Goal: Task Accomplishment & Management: Complete application form

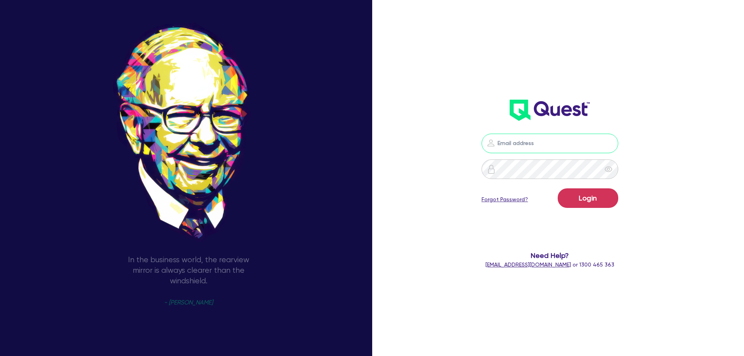
click at [519, 143] on input "email" at bounding box center [550, 144] width 137 height 20
type input "[EMAIL_ADDRESS][PERSON_NAME][DOMAIN_NAME]"
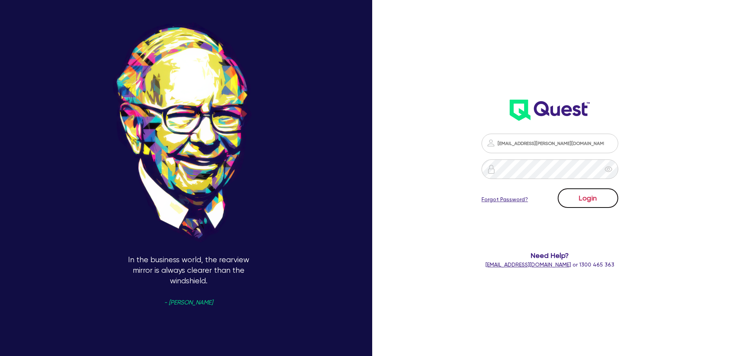
click at [596, 205] on button "Login" at bounding box center [588, 198] width 61 height 20
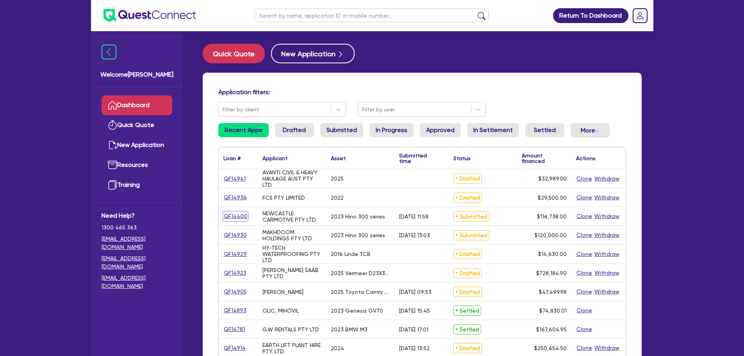
click at [236, 215] on link "QF14400" at bounding box center [236, 216] width 24 height 9
select select "PRIMARY_ASSETS"
select select "HEAVY_TRUCKS"
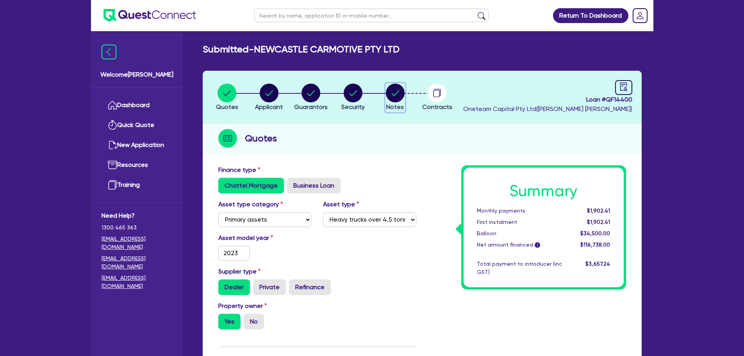
click at [399, 90] on circle "button" at bounding box center [395, 93] width 19 height 19
select select "Other"
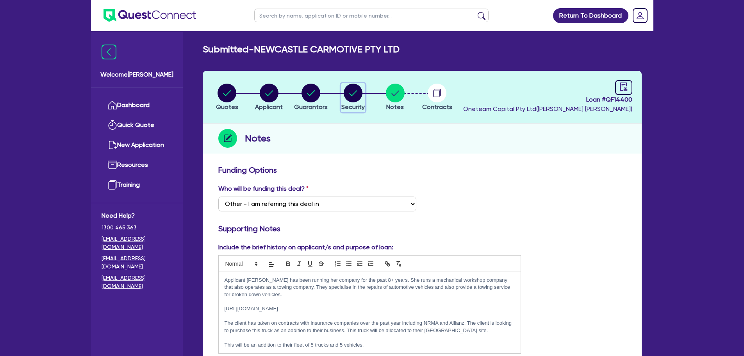
click at [356, 97] on circle "button" at bounding box center [353, 93] width 19 height 19
select select "PRIMARY_ASSETS"
select select "HEAVY_TRUCKS"
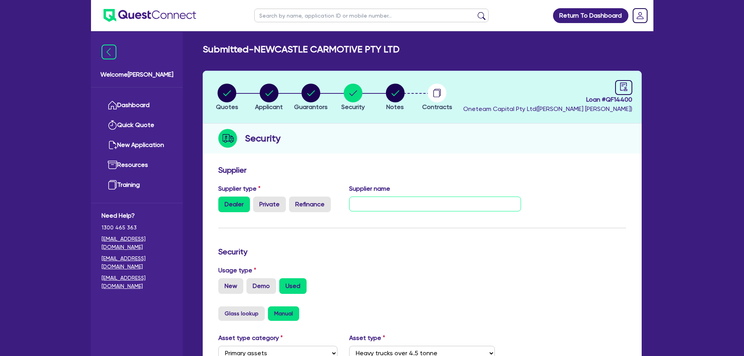
click at [383, 202] on input "text" at bounding box center [435, 204] width 172 height 15
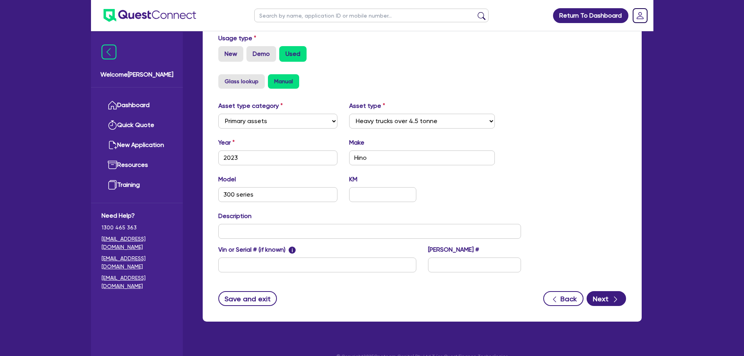
scroll to position [39, 0]
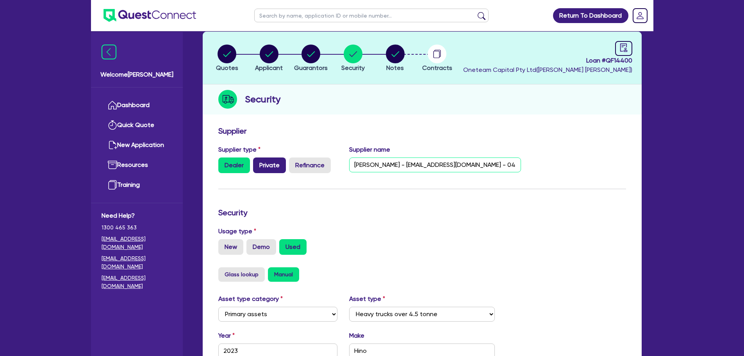
type input "[PERSON_NAME] - [EMAIL_ADDRESS][DOMAIN_NAME] - 0448985111"
click at [269, 165] on label "Private" at bounding box center [269, 165] width 33 height 16
click at [258, 163] on input "Private" at bounding box center [255, 159] width 5 height 5
radio input "true"
radio input "false"
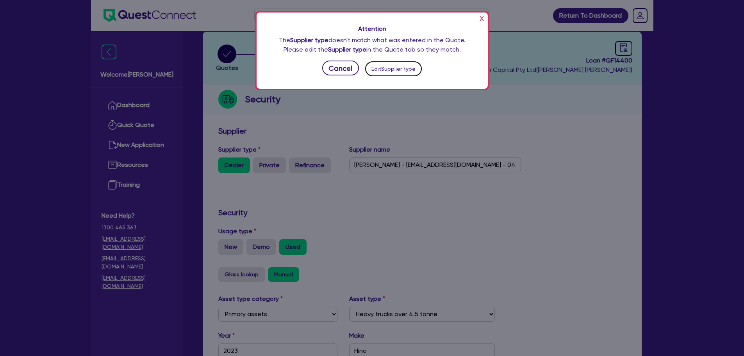
click at [386, 69] on button "Edit Supplier type" at bounding box center [393, 68] width 57 height 15
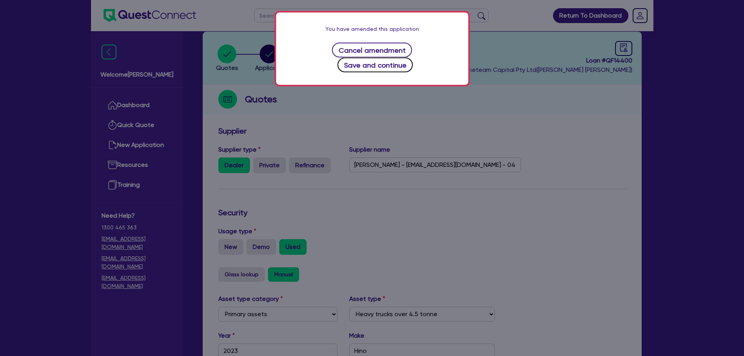
click at [396, 57] on button "Save and continue" at bounding box center [375, 64] width 75 height 15
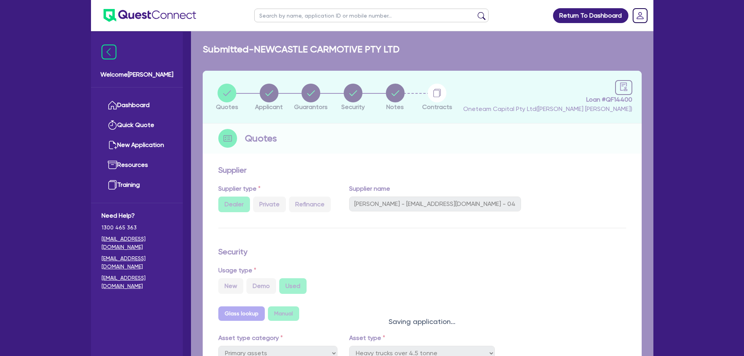
select select "PRIMARY_ASSETS"
select select "HEAVY_TRUCKS"
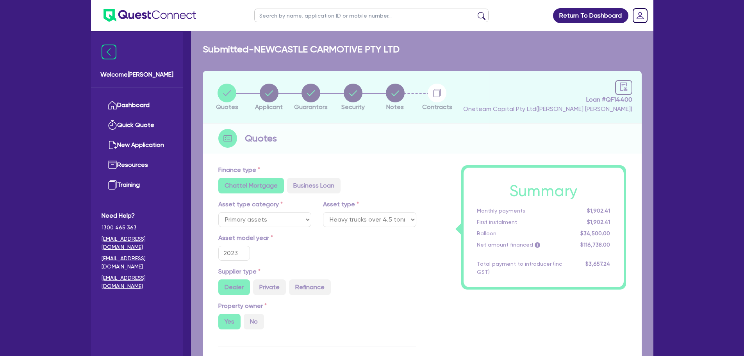
type input "115,000"
type input "34,500"
type input "2,334.76"
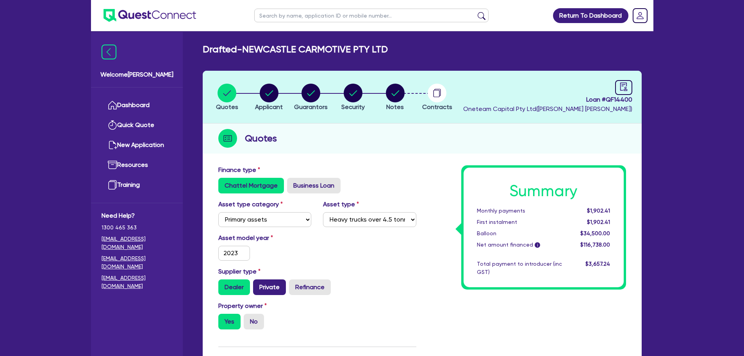
click at [274, 292] on label "Private" at bounding box center [269, 287] width 33 height 16
click at [258, 284] on input "Private" at bounding box center [255, 281] width 5 height 5
radio input "true"
type input "115,000"
type input "34,500"
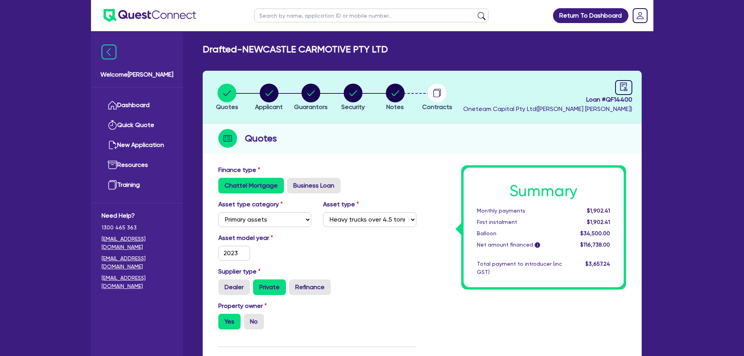
type input "2,334.76"
type input "115,000"
type input "34,500"
type input "2,334.76"
click at [353, 100] on circle "button" at bounding box center [353, 93] width 19 height 19
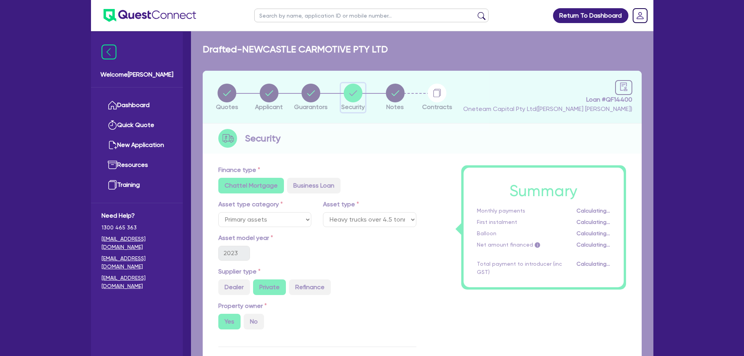
select select "PRIMARY_ASSETS"
select select "HEAVY_TRUCKS"
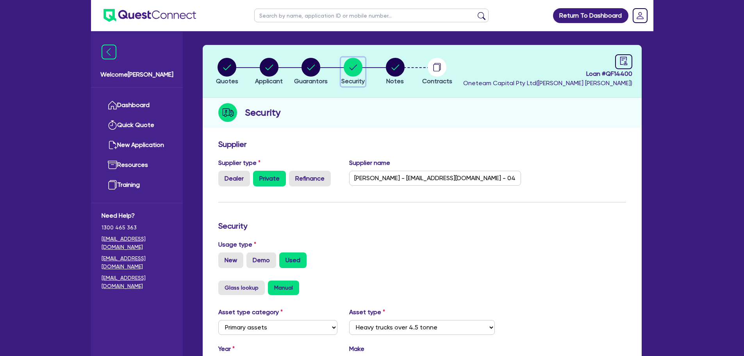
scroll to position [39, 0]
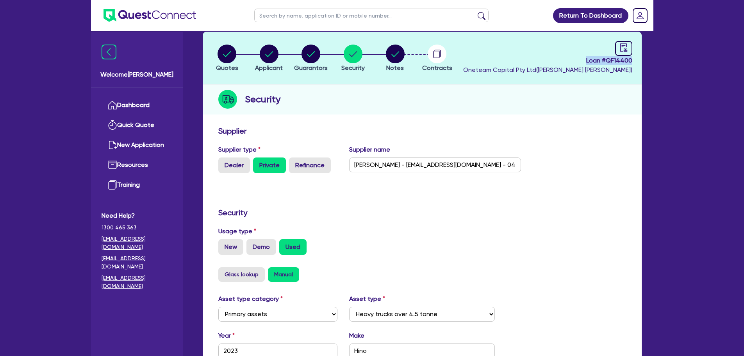
drag, startPoint x: 586, startPoint y: 62, endPoint x: 635, endPoint y: 59, distance: 48.6
click at [635, 59] on header "Quotes Applicant [GEOGRAPHIC_DATA] Security Notes Contracts Loan # QF14400 Onet…" at bounding box center [422, 58] width 439 height 53
drag, startPoint x: 440, startPoint y: 252, endPoint x: 436, endPoint y: 232, distance: 20.6
click at [434, 240] on div "New Demo Used" at bounding box center [422, 247] width 408 height 16
drag, startPoint x: 461, startPoint y: 166, endPoint x: 377, endPoint y: 166, distance: 84.4
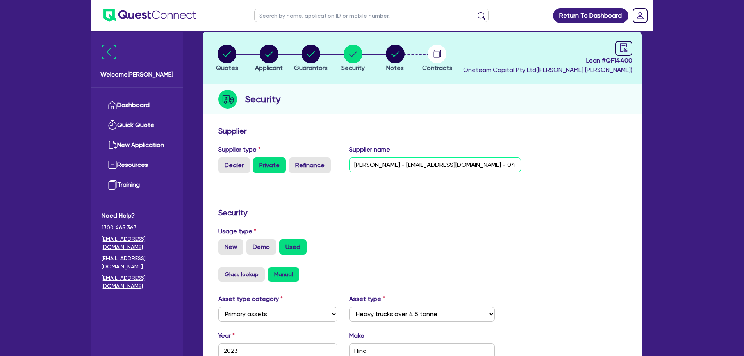
click at [377, 166] on input "[PERSON_NAME] - [EMAIL_ADDRESS][DOMAIN_NAME] - 0448985111" at bounding box center [435, 164] width 172 height 15
click at [411, 151] on div "Supplier name [PERSON_NAME] - [EMAIL_ADDRESS][DOMAIN_NAME] - 0448985111" at bounding box center [435, 159] width 184 height 28
drag, startPoint x: 359, startPoint y: 147, endPoint x: 316, endPoint y: 148, distance: 43.0
click at [316, 148] on form "Supplier Supplier type Dealer Private Refinance Supplier name [PERSON_NAME] - […" at bounding box center [422, 312] width 408 height 373
click at [409, 157] on input "[PERSON_NAME] - [EMAIL_ADDRESS][DOMAIN_NAME] - 0448985111" at bounding box center [435, 164] width 172 height 15
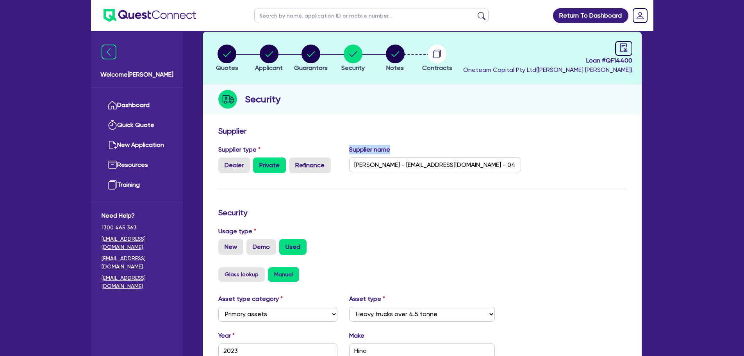
drag, startPoint x: 348, startPoint y: 147, endPoint x: 399, endPoint y: 154, distance: 51.6
click at [399, 154] on div "Supplier name [PERSON_NAME] - [EMAIL_ADDRESS][DOMAIN_NAME] - 0448985111" at bounding box center [435, 159] width 184 height 28
click at [468, 136] on div "Supplier" at bounding box center [423, 132] width 420 height 13
drag, startPoint x: 393, startPoint y: 148, endPoint x: 336, endPoint y: 146, distance: 56.3
click at [336, 146] on div "Supplier type Dealer Private Refinance Supplier name [PERSON_NAME] - [EMAIL_ADD…" at bounding box center [370, 162] width 315 height 34
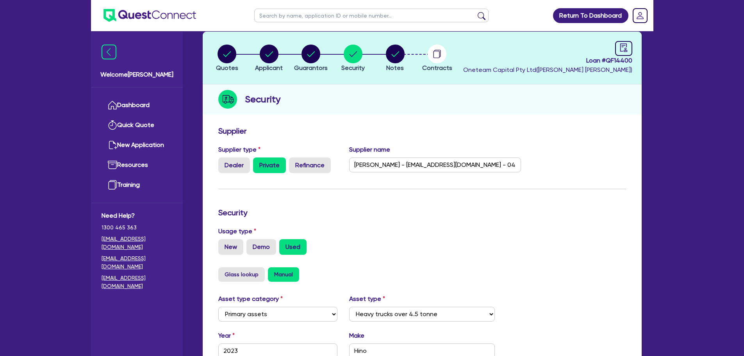
click at [348, 111] on div "Security" at bounding box center [422, 99] width 439 height 30
drag, startPoint x: 503, startPoint y: 165, endPoint x: 366, endPoint y: 129, distance: 141.8
click at [229, 145] on div "Supplier type Dealer Private Refinance Supplier name [PERSON_NAME] - [EMAIL_ADD…" at bounding box center [370, 162] width 315 height 34
click at [403, 116] on div "Quotes Applicant [GEOGRAPHIC_DATA] Security Notes Contracts Loan # QF14400 Onet…" at bounding box center [422, 273] width 439 height 483
drag, startPoint x: 402, startPoint y: 148, endPoint x: 209, endPoint y: 143, distance: 192.7
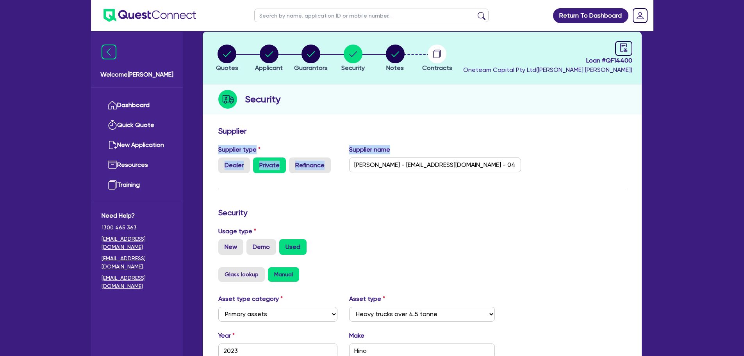
click at [209, 143] on div "Supplier Supplier type Dealer Private Refinance Supplier name [PERSON_NAME] - […" at bounding box center [422, 318] width 439 height 392
click at [467, 134] on h3 "Supplier" at bounding box center [422, 130] width 408 height 9
click at [506, 163] on input "[PERSON_NAME] - [EMAIL_ADDRESS][DOMAIN_NAME] - 0448985111" at bounding box center [435, 164] width 172 height 15
drag, startPoint x: 508, startPoint y: 164, endPoint x: 352, endPoint y: 165, distance: 155.9
click at [352, 165] on input "[PERSON_NAME] - [EMAIL_ADDRESS][DOMAIN_NAME] - 0448985111" at bounding box center [435, 164] width 172 height 15
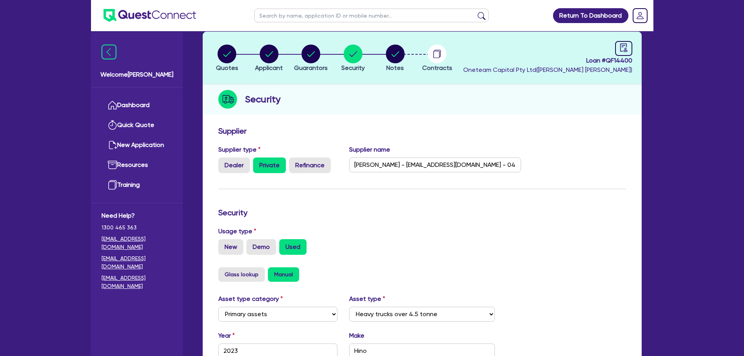
click at [386, 190] on form "Supplier Supplier type Dealer Private Refinance Supplier name [PERSON_NAME] - […" at bounding box center [422, 312] width 408 height 373
click at [509, 164] on input "[PERSON_NAME] - [EMAIL_ADDRESS][DOMAIN_NAME] - 0448985111" at bounding box center [435, 164] width 172 height 15
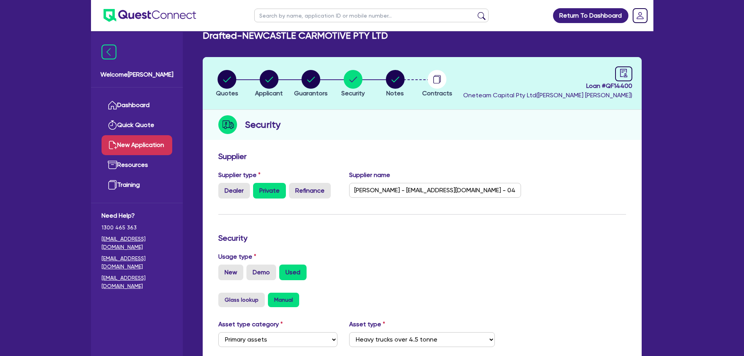
scroll to position [0, 0]
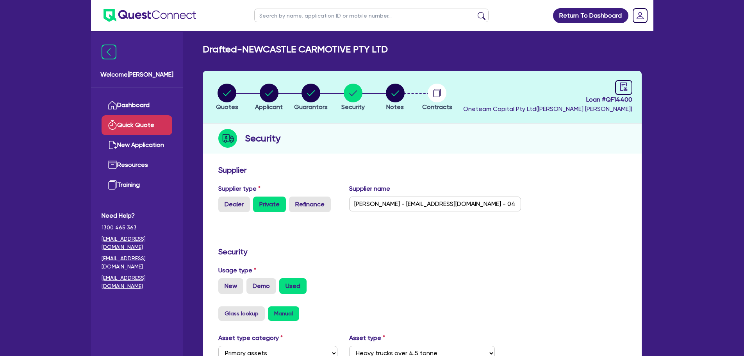
click at [136, 115] on link "Quick Quote" at bounding box center [137, 125] width 71 height 20
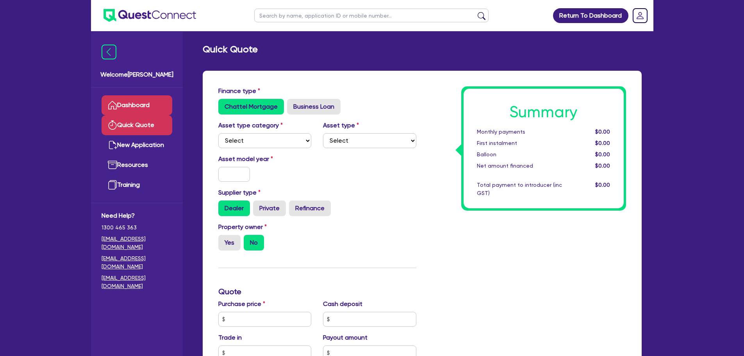
click at [137, 107] on link "Dashboard" at bounding box center [137, 105] width 71 height 20
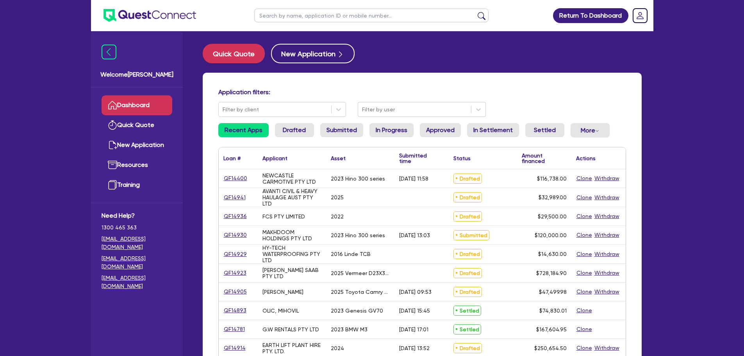
click at [347, 20] on input "text" at bounding box center [371, 16] width 234 height 14
click at [476, 12] on button "submit" at bounding box center [482, 17] width 13 height 11
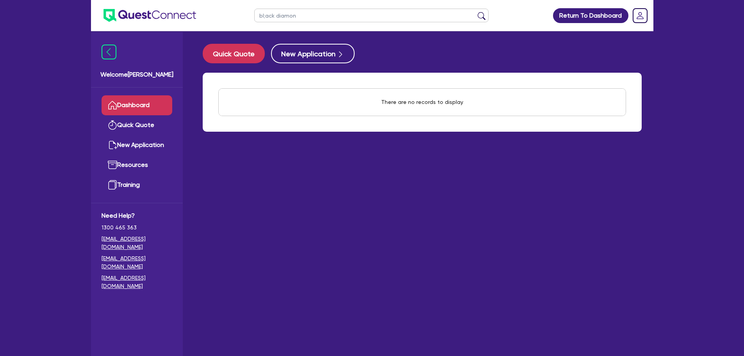
click at [265, 15] on input "bl;ack diamon" at bounding box center [371, 16] width 234 height 14
click at [267, 15] on input "bl;ack diamon" at bounding box center [371, 16] width 234 height 14
type input "black diamon"
click at [476, 12] on button "submit" at bounding box center [482, 17] width 13 height 11
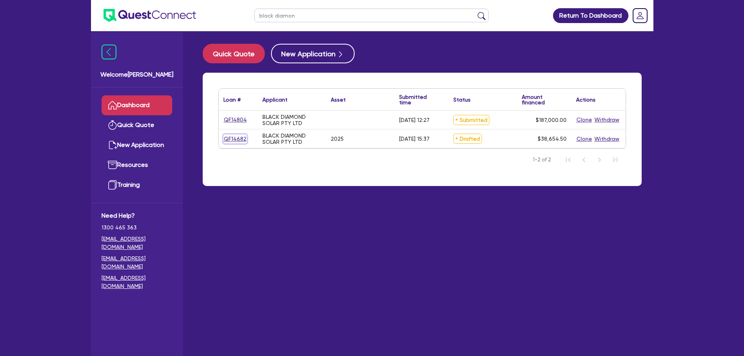
click at [238, 138] on link "QF14682" at bounding box center [235, 138] width 23 height 9
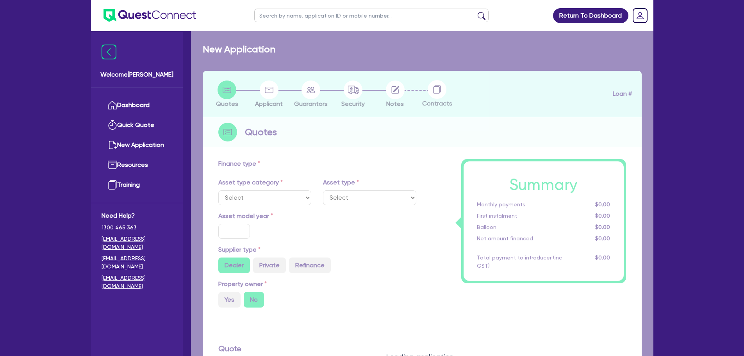
select select "CARS_AND_LIGHT_TRUCKS"
type input "2025"
radio input "true"
type input "38,000"
type input "7"
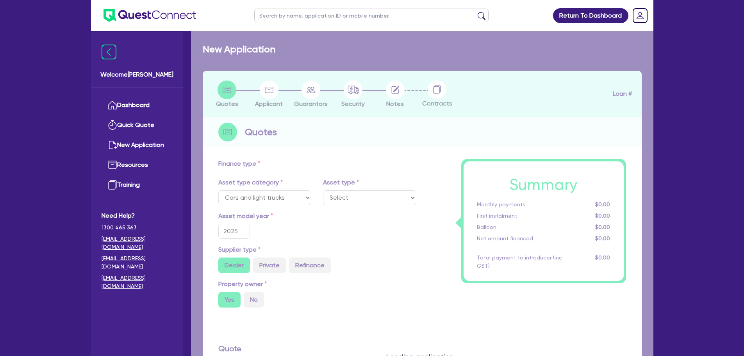
select select "PASSENGER_VEHICLES"
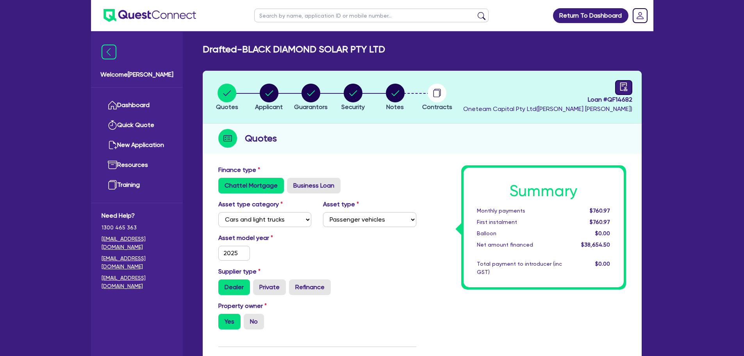
click at [626, 82] on icon "audit" at bounding box center [624, 86] width 9 height 9
select select "DRAFTED_AMENDED"
select select "Other"
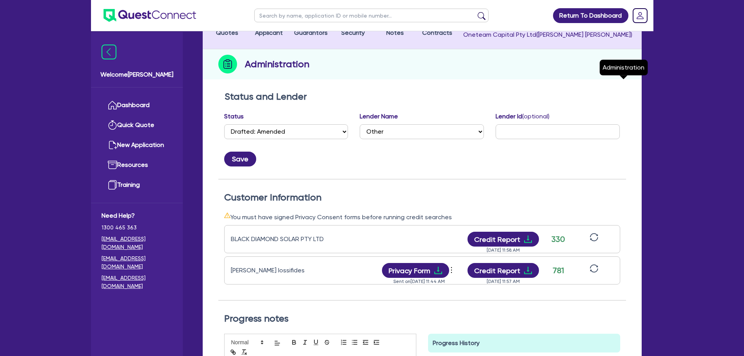
scroll to position [156, 0]
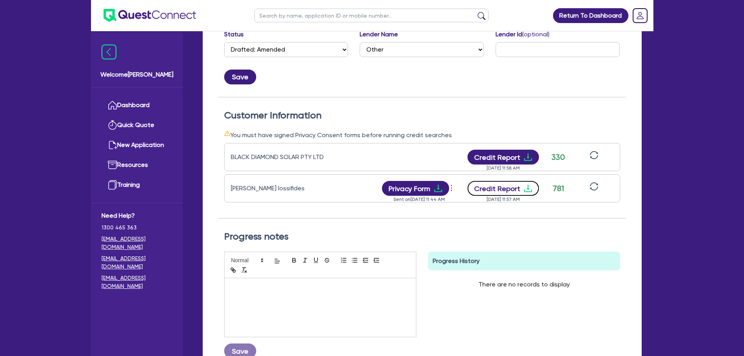
click at [503, 189] on button "Credit Report" at bounding box center [504, 188] width 72 height 15
click at [520, 158] on button "Credit Report" at bounding box center [504, 157] width 72 height 15
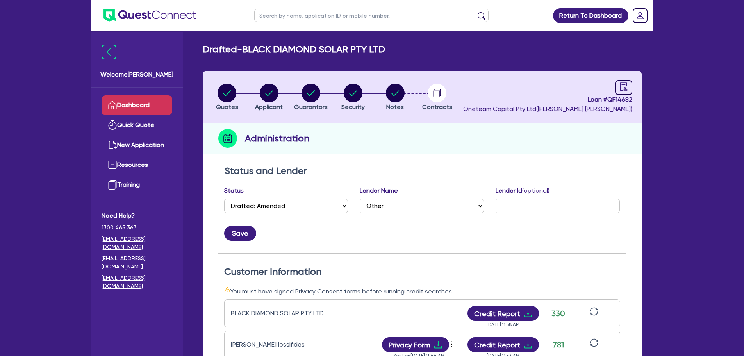
click at [118, 106] on link "Dashboard" at bounding box center [137, 105] width 71 height 20
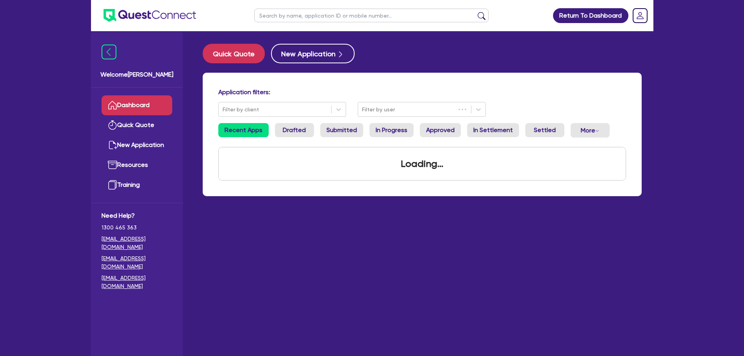
click at [314, 16] on input "text" at bounding box center [371, 16] width 234 height 14
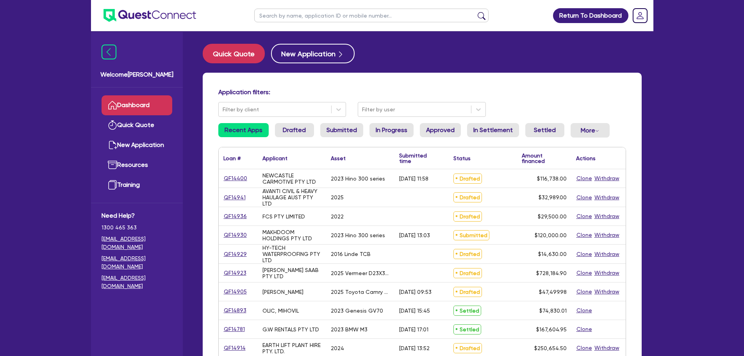
type input "o"
click at [476, 12] on button "submit" at bounding box center [482, 17] width 13 height 11
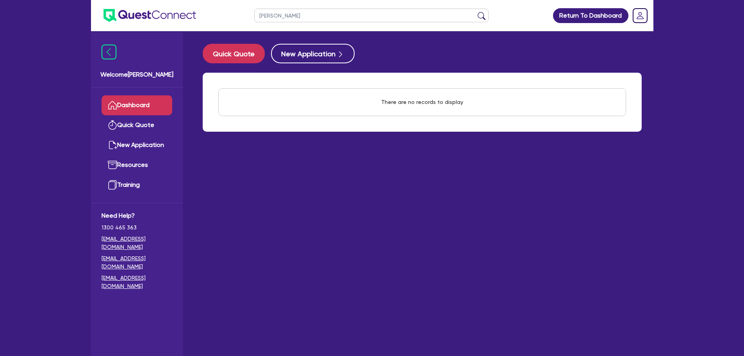
type input "[PERSON_NAME]"
click at [476, 12] on button "submit" at bounding box center [482, 17] width 13 height 11
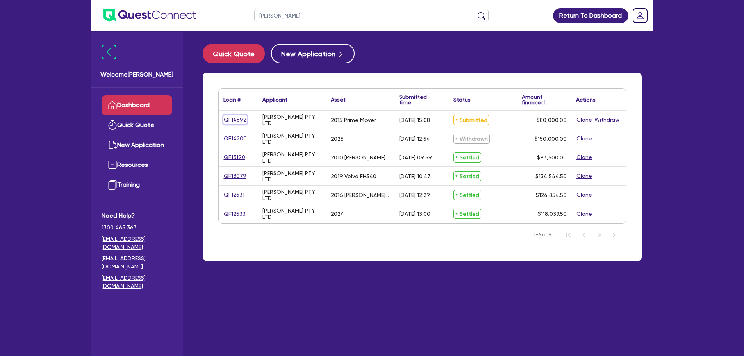
click at [235, 124] on link "QF14892" at bounding box center [235, 119] width 23 height 9
select select "PRIMARY_ASSETS"
select select "HEAVY_TRUCKS"
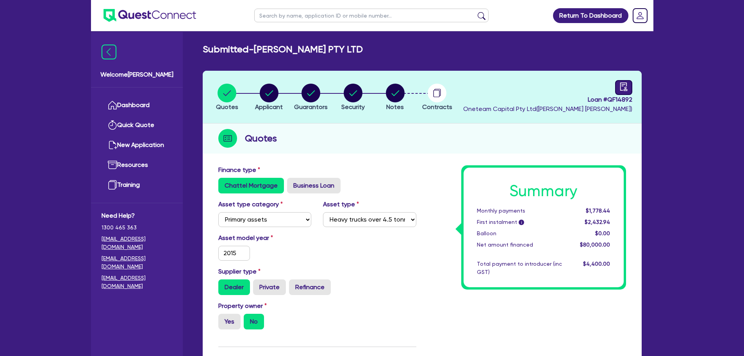
click at [627, 89] on icon "audit" at bounding box center [623, 86] width 7 height 8
select select "SUBMITTED_NEW"
select select "Other"
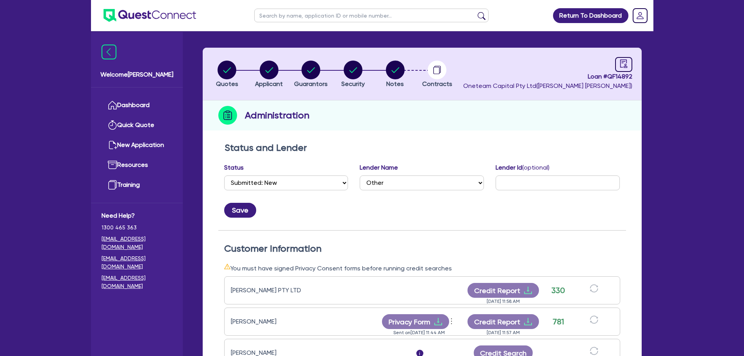
scroll to position [78, 0]
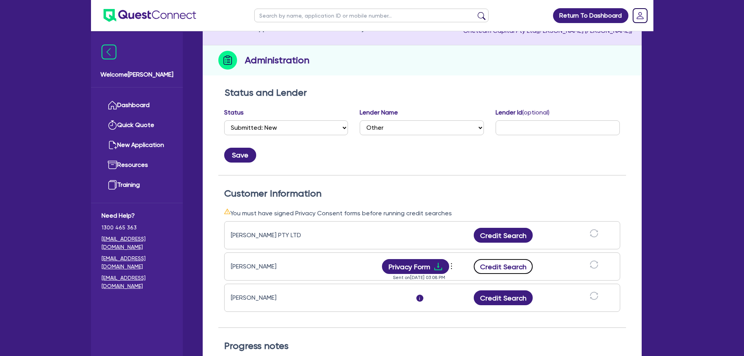
click at [489, 268] on button "Credit Search" at bounding box center [503, 266] width 59 height 15
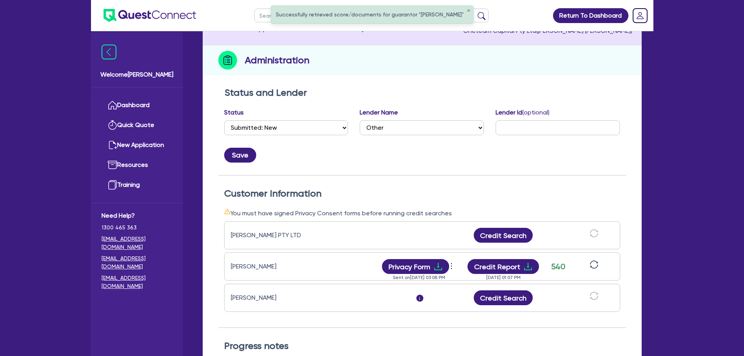
click at [471, 257] on div "[PERSON_NAME] Privacy Form View log Send new privacy form Sent on [DATE] 03:08 …" at bounding box center [422, 266] width 396 height 28
click at [482, 265] on button "Credit Report" at bounding box center [504, 266] width 72 height 15
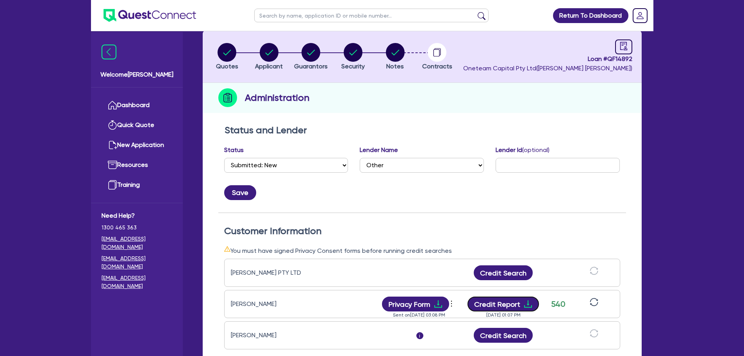
scroll to position [0, 0]
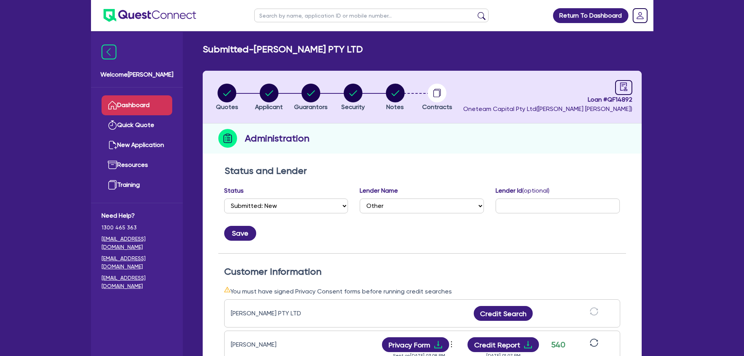
click at [139, 101] on link "Dashboard" at bounding box center [137, 105] width 71 height 20
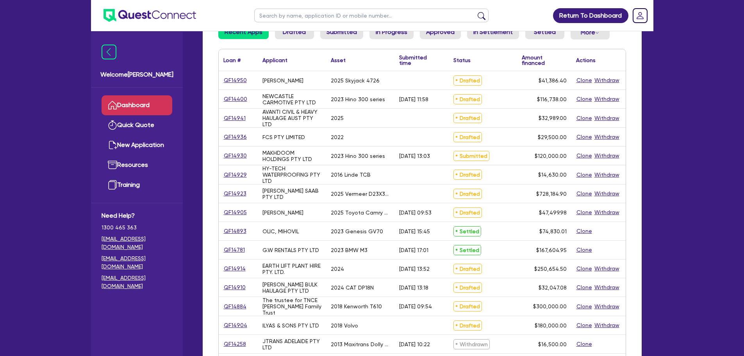
scroll to position [40, 0]
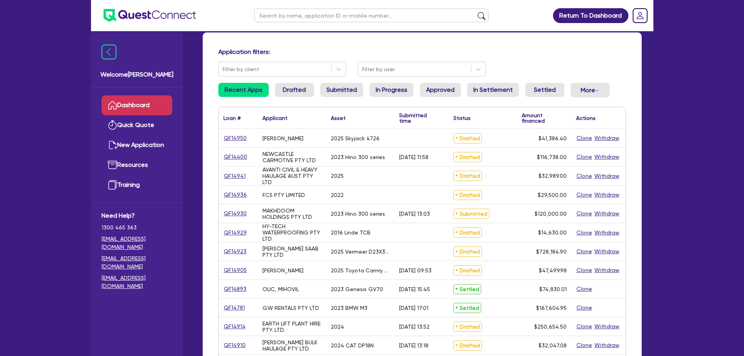
click at [339, 13] on input "text" at bounding box center [371, 16] width 234 height 14
type input "black diamon"
click at [476, 12] on button "submit" at bounding box center [482, 17] width 13 height 11
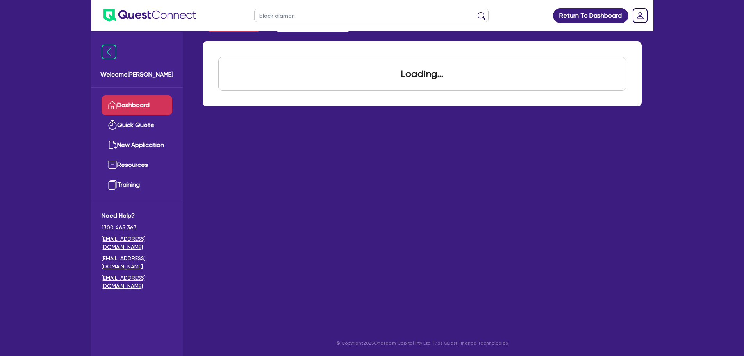
scroll to position [31, 0]
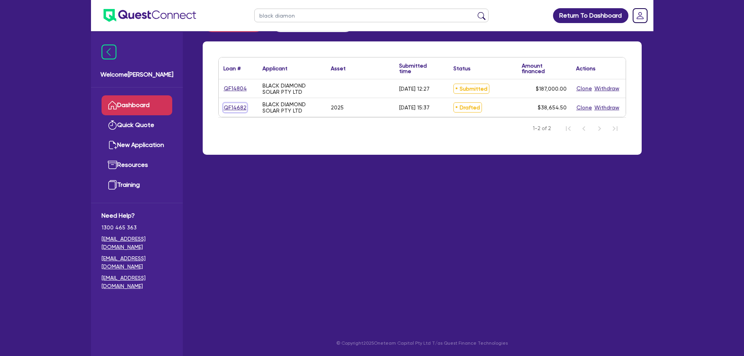
click at [232, 111] on link "QF14682" at bounding box center [235, 107] width 23 height 9
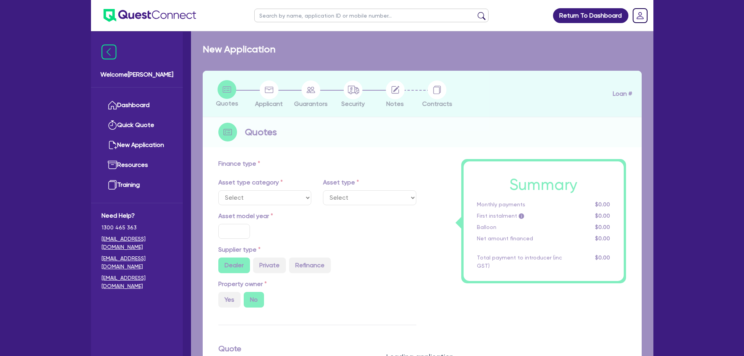
select select "CARS_AND_LIGHT_TRUCKS"
type input "2025"
radio input "true"
type input "38,000"
type input "7"
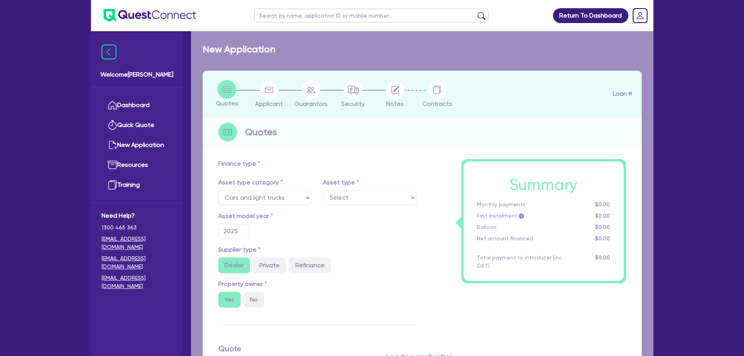
select select "PASSENGER_VEHICLES"
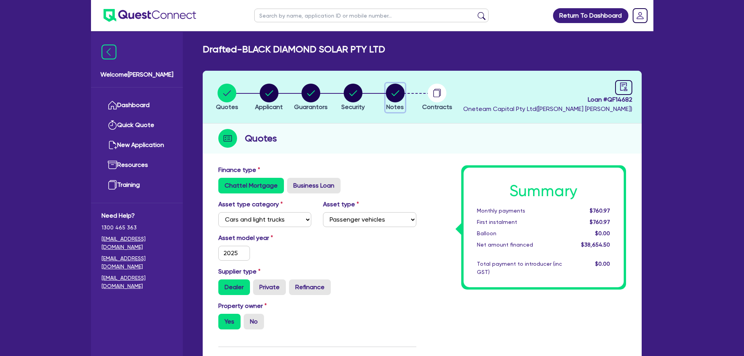
click at [390, 93] on circle "button" at bounding box center [395, 93] width 19 height 19
select select "Other"
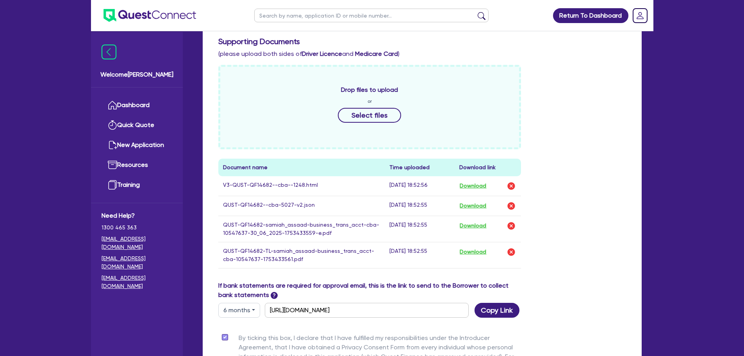
scroll to position [422, 0]
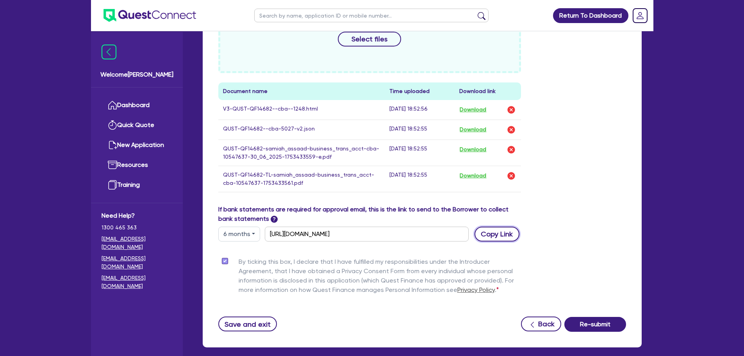
click at [490, 236] on button "Copy Link" at bounding box center [497, 234] width 45 height 15
click at [606, 163] on div "Drop files to upload or Select files Document name Time uploaded Download link …" at bounding box center [423, 97] width 420 height 216
click at [492, 241] on div "Funding Options Who will be funding this deal? Select I want Quest to fund 100%…" at bounding box center [422, 37] width 408 height 588
click at [495, 237] on button "Copy Link" at bounding box center [497, 234] width 45 height 15
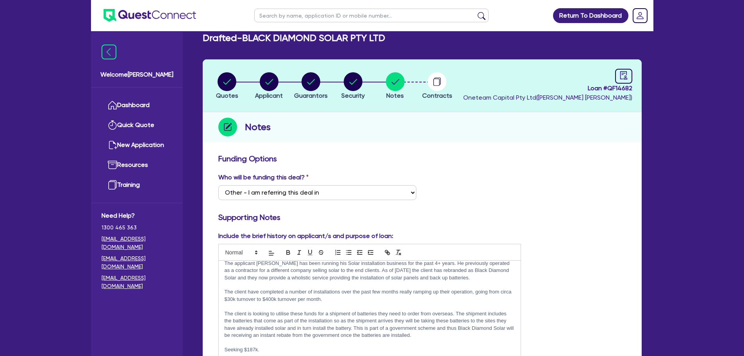
scroll to position [0, 0]
